Goal: Information Seeking & Learning: Learn about a topic

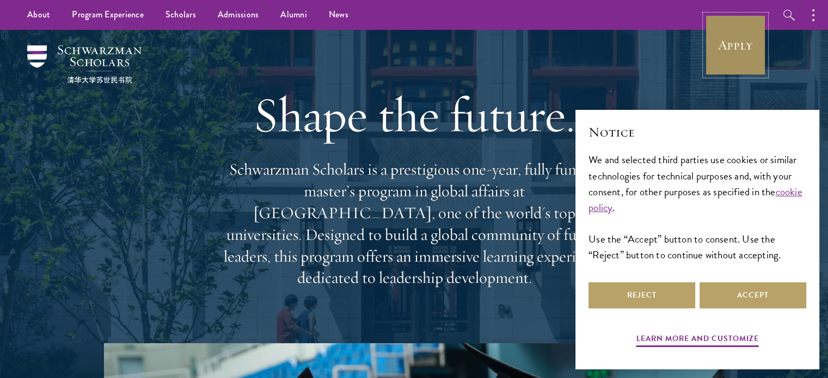
click at [742, 48] on link "Apply" at bounding box center [735, 45] width 61 height 61
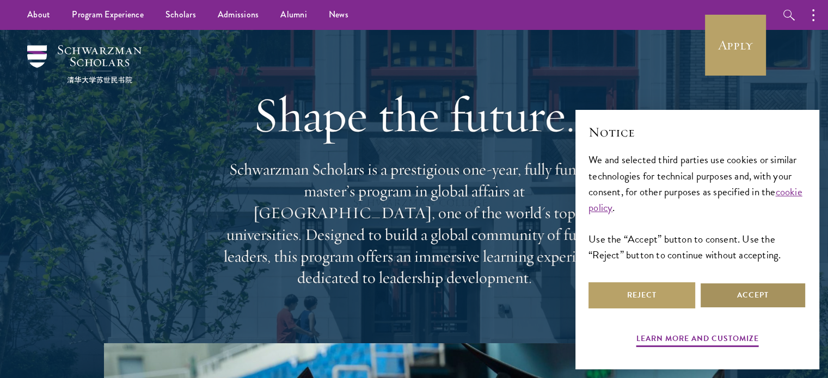
click at [755, 307] on button "Accept" at bounding box center [752, 295] width 107 height 26
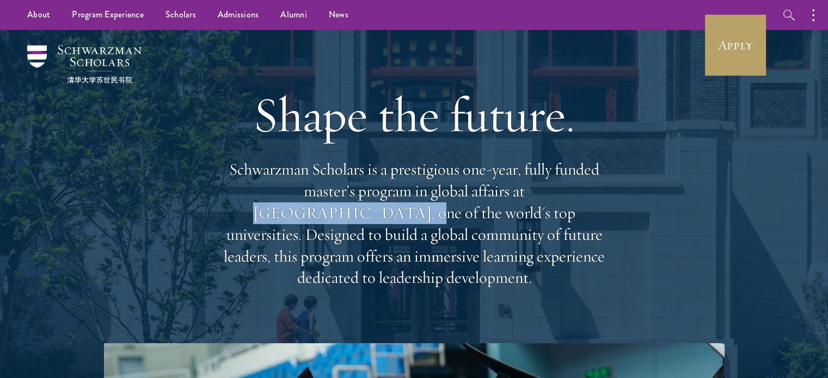
drag, startPoint x: 458, startPoint y: 198, endPoint x: 577, endPoint y: 192, distance: 119.3
click at [577, 192] on p "Schwarzman Scholars is a prestigious one-year, fully funded master’s program in…" at bounding box center [414, 224] width 392 height 130
copy p "[GEOGRAPHIC_DATA],"
